Goal: Information Seeking & Learning: Learn about a topic

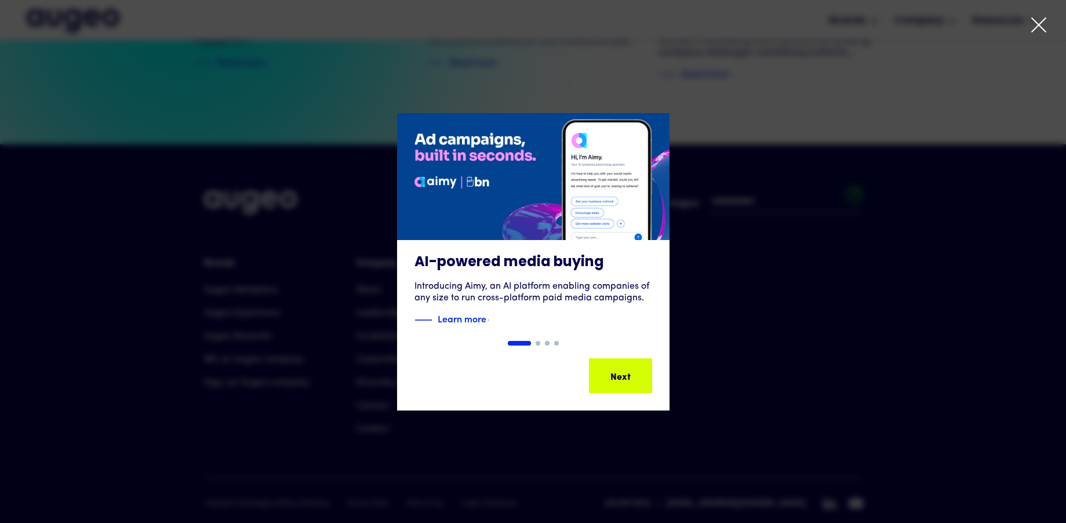
scroll to position [2650, 0]
click at [1031, 22] on icon at bounding box center [1038, 24] width 17 height 17
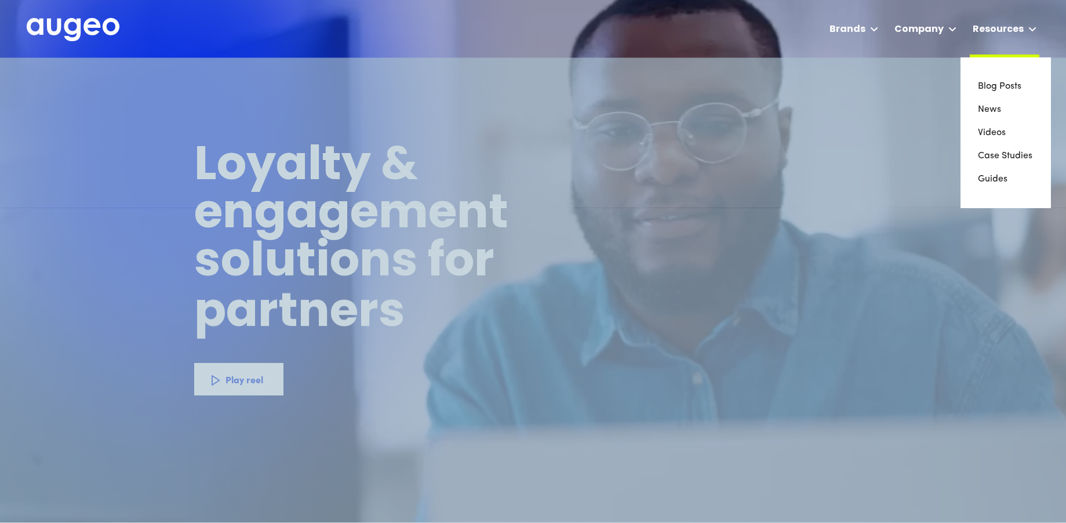
scroll to position [0, 0]
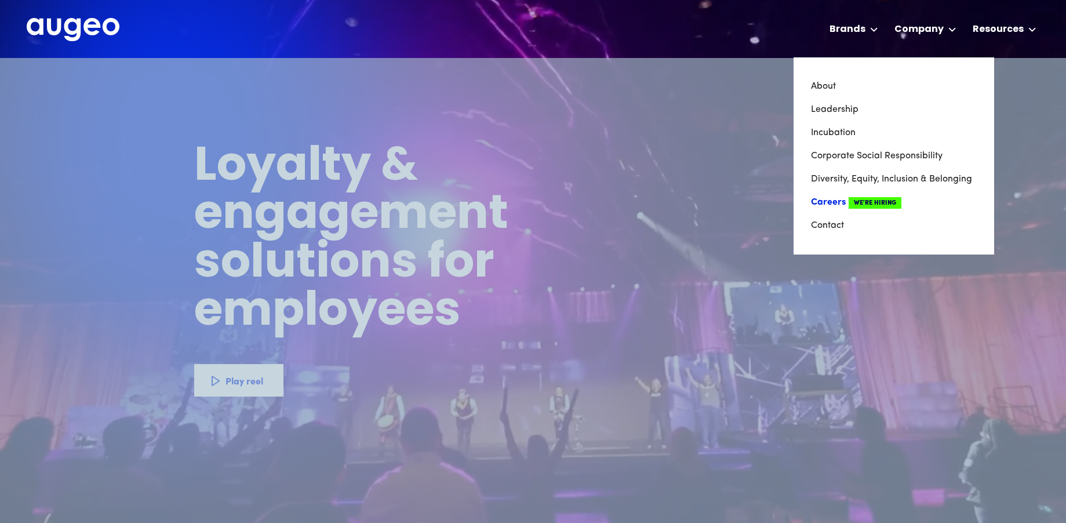
click at [839, 199] on link "Careers We're Hiring" at bounding box center [894, 202] width 166 height 23
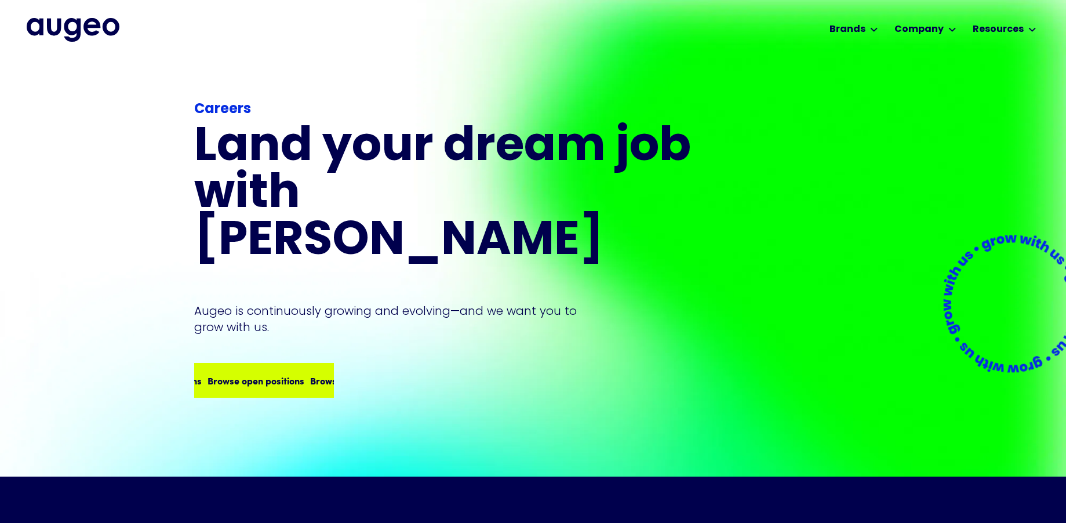
click at [273, 373] on div "Browse open positions" at bounding box center [254, 380] width 97 height 14
